Goal: Book appointment/travel/reservation

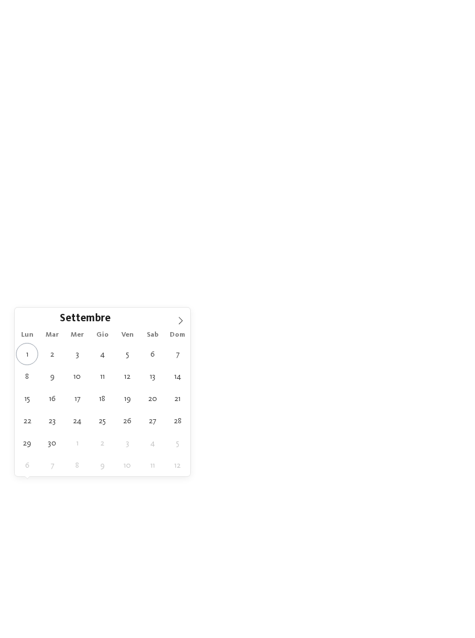
type div "[DATE]"
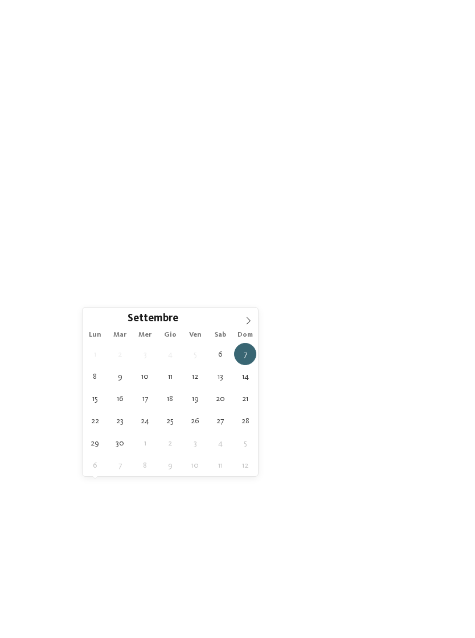
type div "[DATE]"
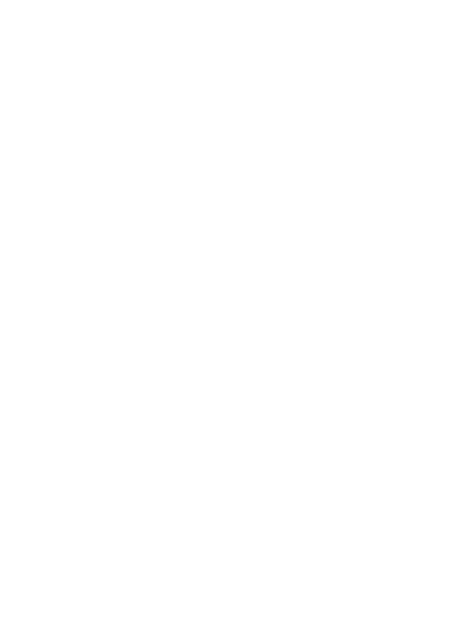
click at [210, 474] on icon at bounding box center [207, 472] width 5 height 5
click at [256, 421] on div "Regione Dolomiti" at bounding box center [237, 319] width 475 height 638
click at [205, 474] on div at bounding box center [207, 472] width 9 height 5
click at [465, 201] on icon at bounding box center [453, 211] width 25 height 20
click at [280, 382] on div "accetta" at bounding box center [238, 393] width 148 height 23
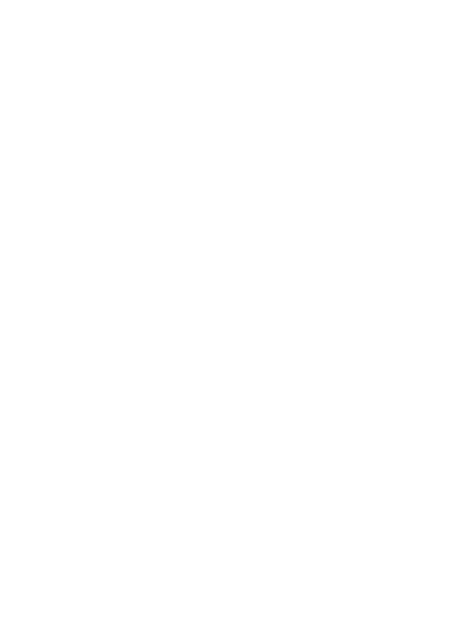
click at [270, 476] on span "I miei desideri" at bounding box center [251, 473] width 39 height 8
click at [219, 112] on div "Piscina coperta o con collegamento a piscina esterna" at bounding box center [146, 124] width 148 height 25
click at [433, 100] on div "I miei desideri Piscina coperta o con collegamento a piscina esterna Piscina al…" at bounding box center [237, 319] width 475 height 638
click at [263, 481] on div "I miei desideri" at bounding box center [251, 472] width 67 height 20
click at [401, 119] on div at bounding box center [397, 124] width 11 height 11
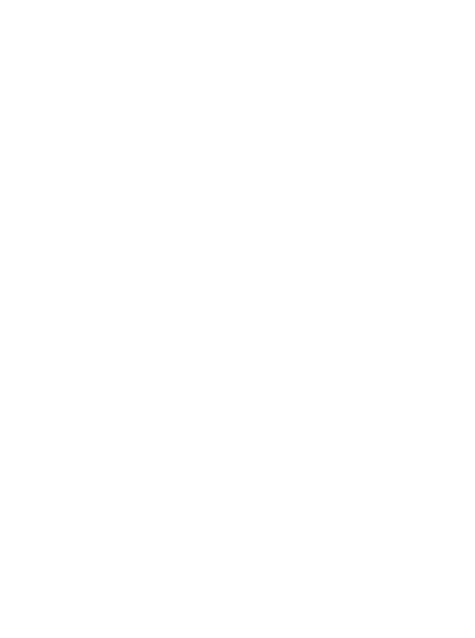
click at [219, 465] on div at bounding box center [214, 470] width 11 height 11
click at [324, 522] on div "accetta" at bounding box center [237, 533] width 331 height 23
click at [439, 482] on link "trova l’hotel" at bounding box center [428, 472] width 64 height 20
